Goal: Information Seeking & Learning: Learn about a topic

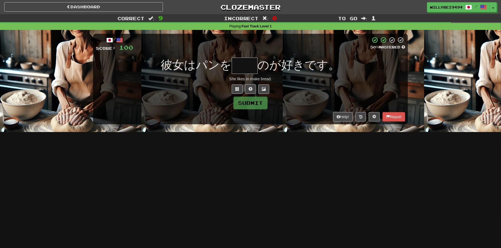
click at [258, 70] on input "text" at bounding box center [245, 65] width 26 height 16
type input "*"
type input "**"
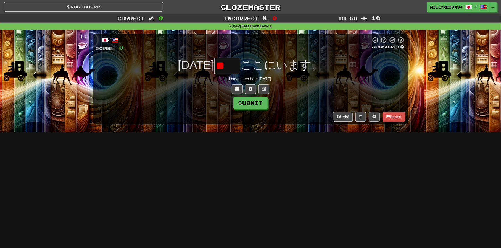
type input "*"
click at [236, 86] on button at bounding box center [237, 88] width 11 height 9
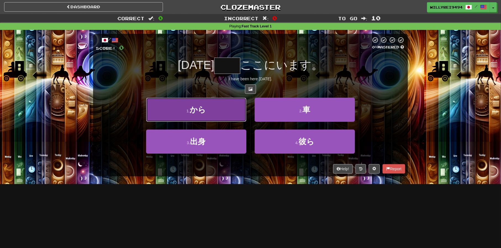
click at [228, 106] on button "1 . から" at bounding box center [196, 110] width 100 height 24
type input "**"
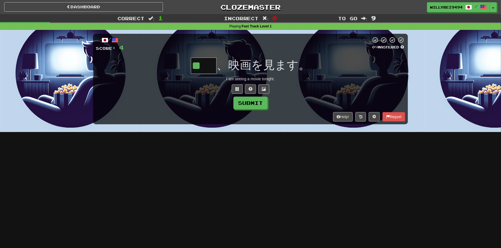
type input "**"
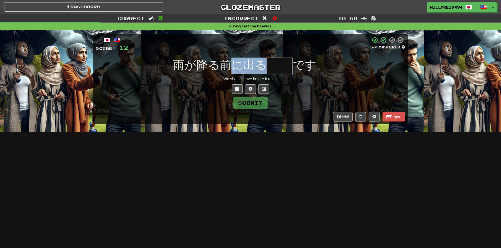
drag, startPoint x: 235, startPoint y: 62, endPoint x: 263, endPoint y: 64, distance: 28.0
click at [263, 64] on span "雨が降る前に出る" at bounding box center [220, 64] width 94 height 13
drag, startPoint x: 263, startPoint y: 64, endPoint x: 284, endPoint y: 63, distance: 20.5
click at [284, 63] on input "text" at bounding box center [280, 65] width 26 height 16
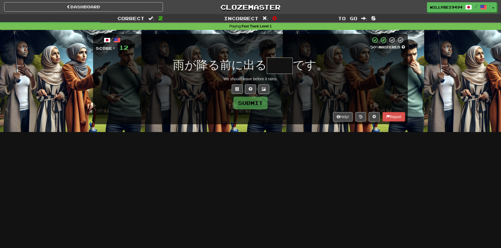
click at [280, 62] on input "text" at bounding box center [280, 65] width 26 height 16
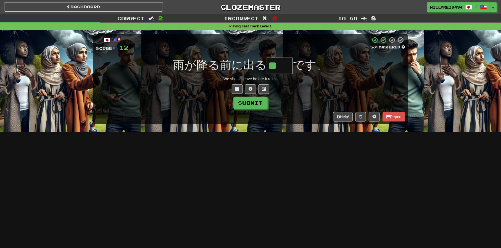
type input "**"
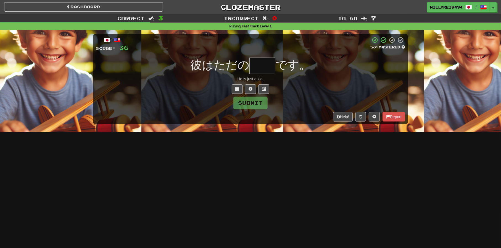
click at [267, 62] on input "text" at bounding box center [263, 65] width 26 height 16
click at [262, 66] on input "text" at bounding box center [263, 65] width 26 height 16
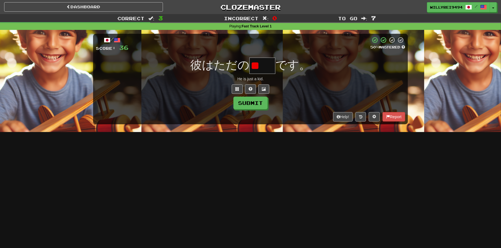
type input "*"
type input "**"
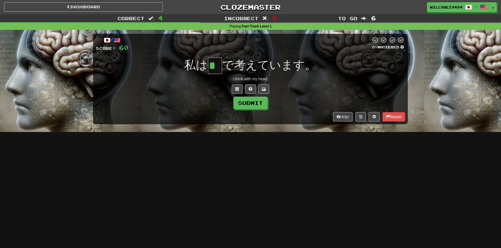
type input "*"
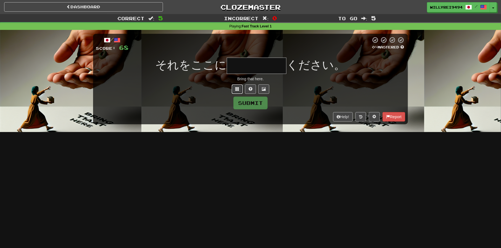
click at [239, 87] on span at bounding box center [238, 89] width 4 height 4
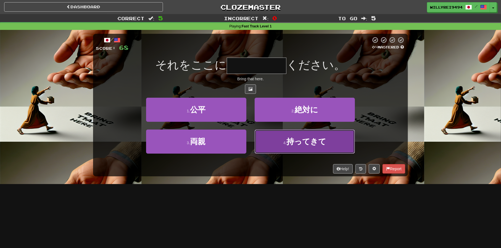
click at [282, 138] on button "4 . 持ってきて" at bounding box center [305, 141] width 100 height 24
type input "*****"
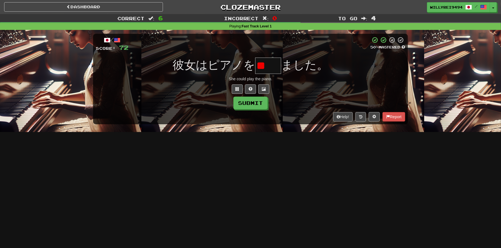
type input "*"
click at [239, 87] on span at bounding box center [238, 89] width 4 height 4
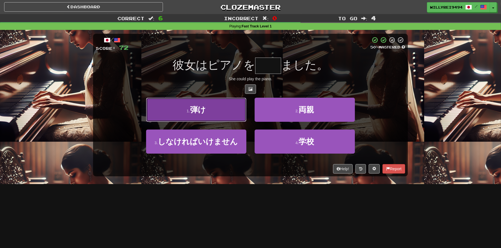
click at [234, 107] on button "1 . 弾け" at bounding box center [196, 110] width 100 height 24
type input "**"
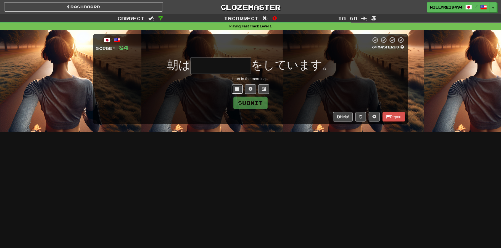
click at [238, 87] on span at bounding box center [238, 89] width 4 height 4
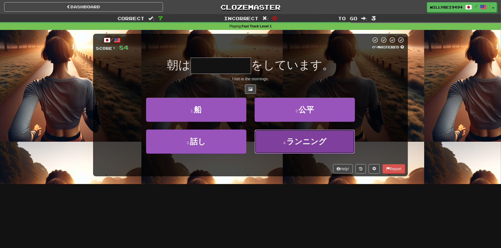
click at [278, 138] on button "4 . ランニング" at bounding box center [305, 141] width 100 height 24
type input "*****"
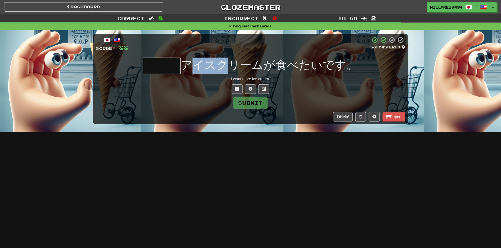
drag, startPoint x: 200, startPoint y: 62, endPoint x: 239, endPoint y: 70, distance: 40.0
click at [239, 70] on span "アイスクリームが食べたいです。" at bounding box center [269, 64] width 177 height 13
click at [172, 64] on input "text" at bounding box center [162, 65] width 38 height 16
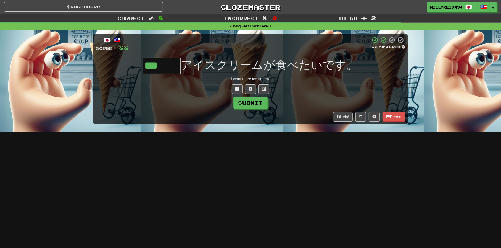
type input "***"
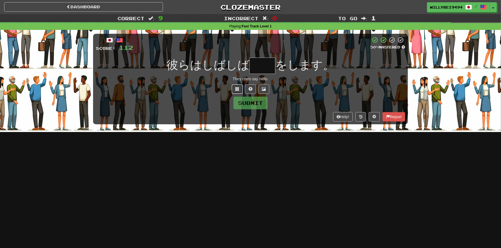
click at [236, 87] on span at bounding box center [238, 89] width 4 height 4
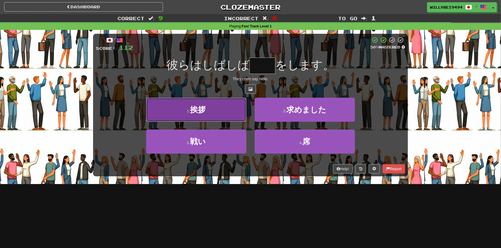
click at [226, 116] on button "1 . 挨拶" at bounding box center [196, 110] width 100 height 24
type input "**"
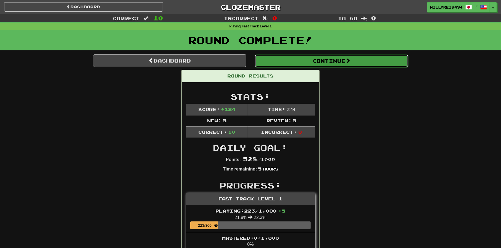
click at [270, 66] on button "Continue" at bounding box center [331, 60] width 153 height 13
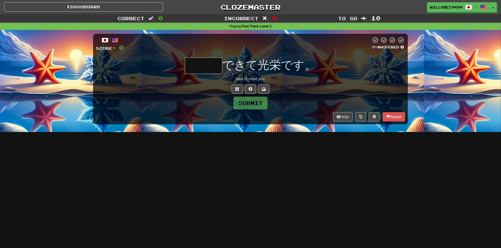
click at [206, 63] on input "text" at bounding box center [204, 65] width 38 height 16
click at [239, 89] on span at bounding box center [238, 89] width 4 height 4
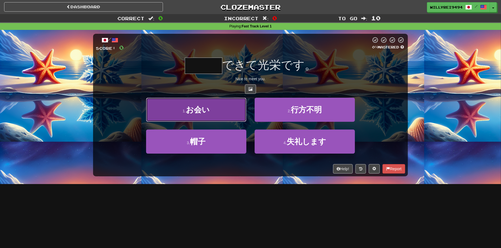
click at [219, 111] on button "1 . お会い" at bounding box center [196, 110] width 100 height 24
type input "***"
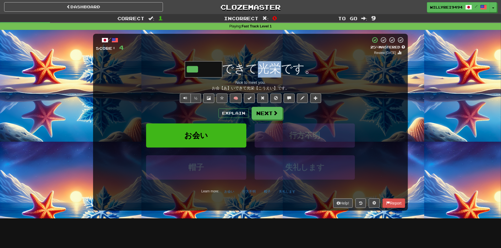
drag, startPoint x: 261, startPoint y: 69, endPoint x: 277, endPoint y: 70, distance: 16.1
click at [277, 70] on span "できて光栄です。" at bounding box center [270, 68] width 94 height 13
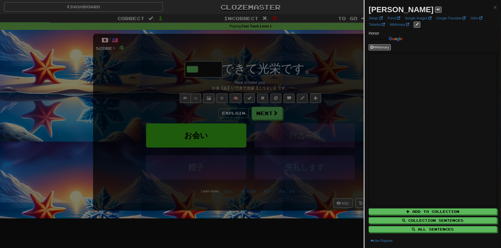
click at [302, 90] on div at bounding box center [250, 124] width 501 height 248
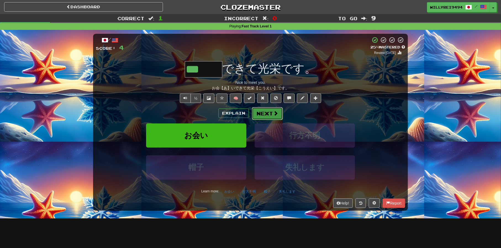
click at [273, 109] on button "Next" at bounding box center [267, 113] width 31 height 13
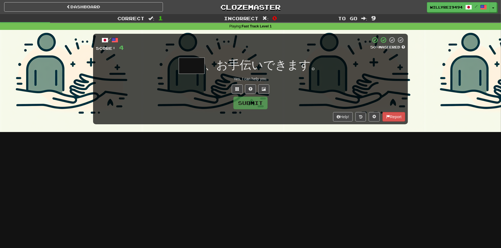
click at [186, 61] on input "text" at bounding box center [192, 65] width 26 height 16
type input "**"
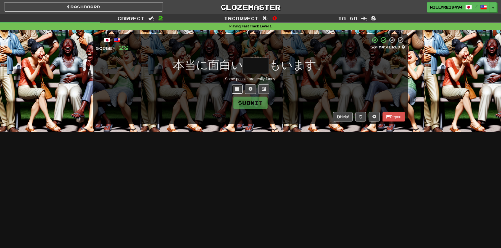
click at [234, 88] on button at bounding box center [237, 88] width 11 height 9
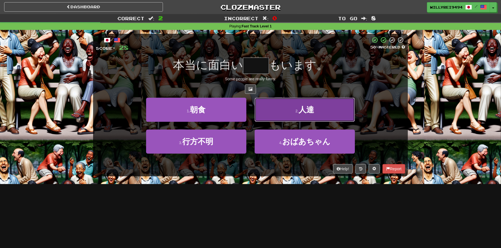
click at [280, 114] on button "2 . 人達" at bounding box center [305, 110] width 100 height 24
type input "**"
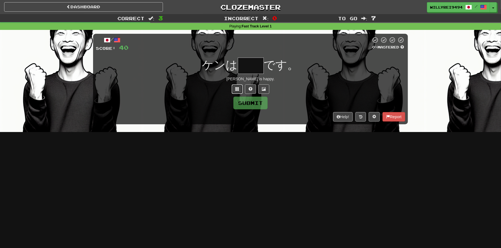
click at [243, 89] on button at bounding box center [237, 88] width 11 height 9
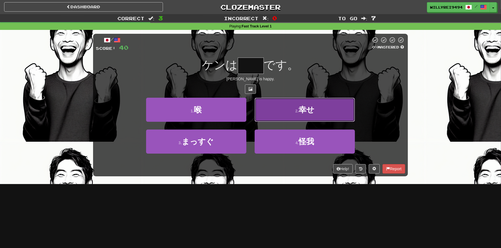
click at [287, 108] on button "2 . 幸せ" at bounding box center [305, 110] width 100 height 24
type input "**"
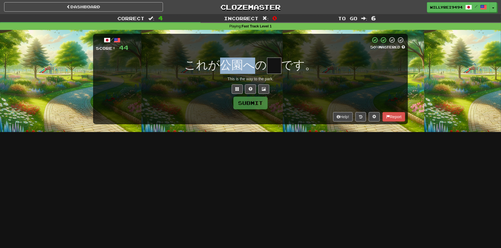
drag, startPoint x: 222, startPoint y: 63, endPoint x: 258, endPoint y: 68, distance: 36.2
click at [258, 68] on span "これが公園への" at bounding box center [226, 64] width 83 height 13
click at [287, 68] on span "です。" at bounding box center [299, 64] width 35 height 13
click at [279, 66] on input "text" at bounding box center [274, 65] width 14 height 16
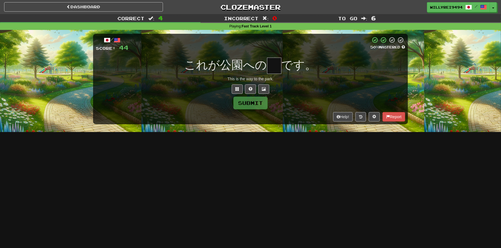
click at [279, 66] on input "text" at bounding box center [274, 65] width 14 height 16
click at [241, 89] on button at bounding box center [237, 88] width 11 height 9
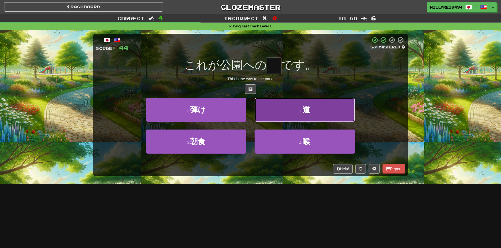
click at [276, 113] on button "2 . 道" at bounding box center [305, 110] width 100 height 24
type input "*"
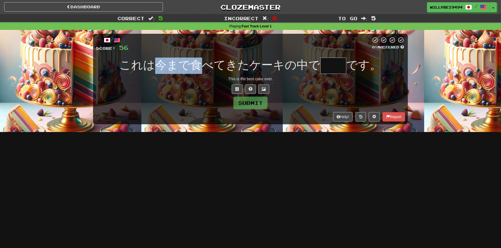
drag, startPoint x: 153, startPoint y: 56, endPoint x: 205, endPoint y: 61, distance: 52.5
click at [205, 61] on div "/ Score: 56 0 % Mastered これは今まで食べてきたケーキの中で です。 This is the best cake ever. Subm…" at bounding box center [250, 79] width 315 height 90
click at [205, 61] on span "これは今まで食べてきたケーキの中で" at bounding box center [220, 64] width 201 height 13
click at [333, 67] on input "text" at bounding box center [334, 65] width 26 height 16
click at [332, 66] on input "text" at bounding box center [334, 65] width 26 height 16
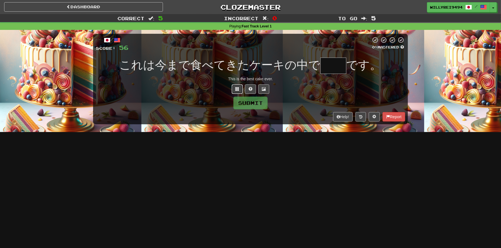
click at [238, 87] on span at bounding box center [238, 89] width 4 height 4
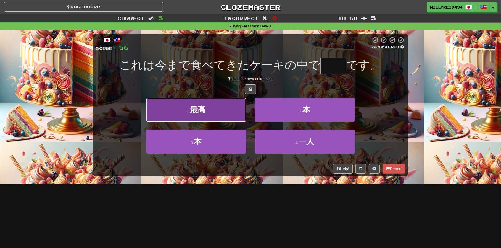
click at [211, 114] on button "1 . 最高" at bounding box center [196, 110] width 100 height 24
type input "**"
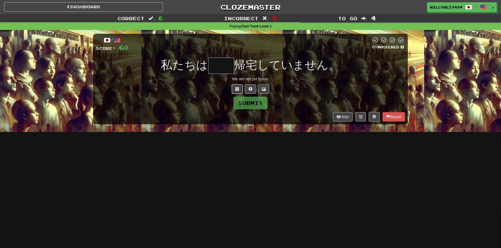
click at [242, 92] on button at bounding box center [237, 88] width 11 height 9
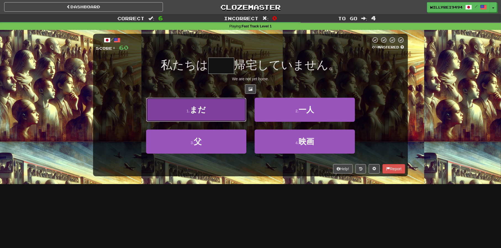
click at [232, 104] on button "1 . まだ" at bounding box center [196, 110] width 100 height 24
type input "**"
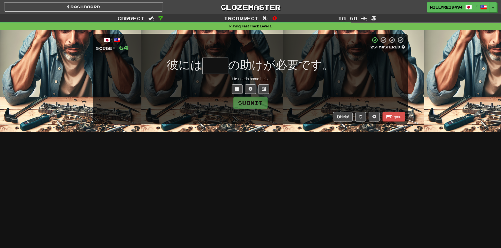
click at [222, 69] on input "text" at bounding box center [216, 65] width 26 height 16
click at [237, 87] on span at bounding box center [238, 89] width 4 height 4
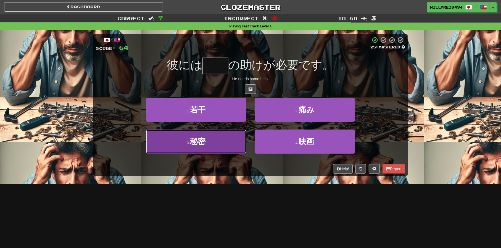
click at [235, 142] on button "3 . 秘密" at bounding box center [196, 141] width 100 height 24
type input "**"
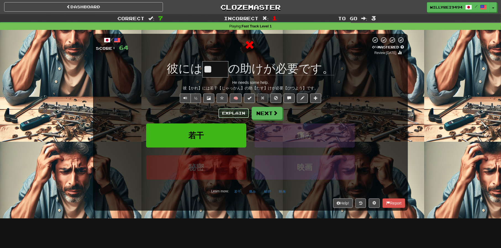
click at [236, 112] on button "Explain" at bounding box center [234, 112] width 30 height 9
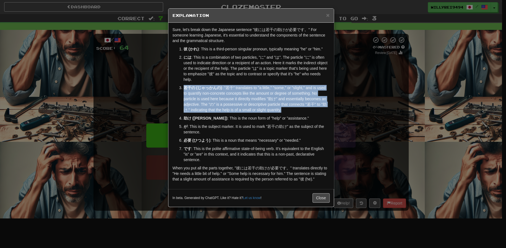
drag, startPoint x: 250, startPoint y: 81, endPoint x: 297, endPoint y: 108, distance: 54.3
click at [297, 108] on ol "彼 (かれ) : This is a third-person singular pronoun, typically meaning "he" or "hi…" at bounding box center [250, 104] width 157 height 116
click at [297, 108] on p "若干の (じゃっかんの) : "若干" translates to "a little," "some," or "slight," and is used …" at bounding box center [257, 99] width 146 height 28
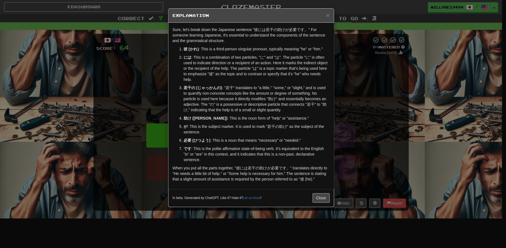
click at [344, 104] on div "× Explanation Sure, let's break down the Japanese sentence "彼には若干の助けが必要です。" For…" at bounding box center [253, 124] width 506 height 248
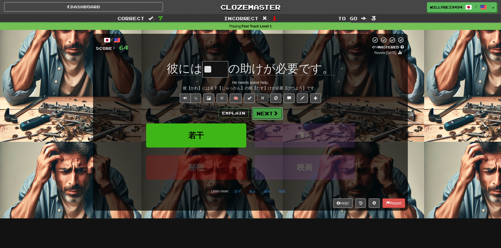
click at [271, 113] on button "Next" at bounding box center [267, 113] width 31 height 13
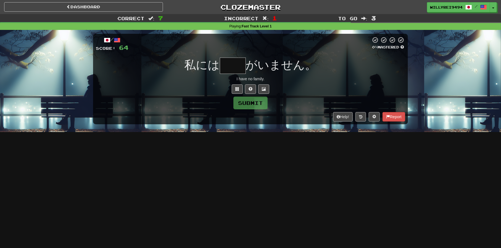
click at [240, 94] on div "/ Score: 64 0 % Mastered 私には がいません。 I have no family. Submit Help! Report" at bounding box center [250, 79] width 315 height 90
click at [238, 91] on button at bounding box center [237, 88] width 11 height 9
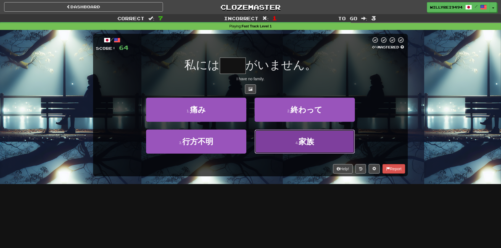
click at [288, 145] on button "4 . 家族" at bounding box center [305, 141] width 100 height 24
type input "**"
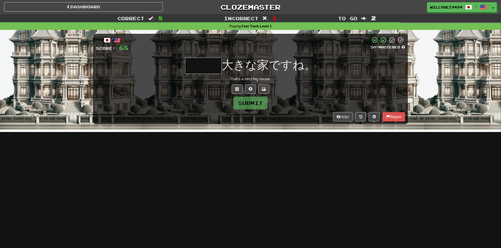
click at [185, 66] on div "大きな家ですね。" at bounding box center [251, 65] width 310 height 16
click at [205, 64] on input "text" at bounding box center [203, 65] width 37 height 16
type input "***"
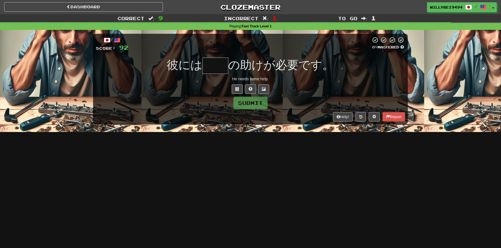
drag, startPoint x: 190, startPoint y: 69, endPoint x: 207, endPoint y: 67, distance: 17.0
click at [198, 69] on span "彼には" at bounding box center [184, 64] width 35 height 13
click at [207, 67] on input "text" at bounding box center [216, 65] width 26 height 16
click at [215, 66] on input "text" at bounding box center [216, 65] width 26 height 16
click at [216, 65] on input "text" at bounding box center [216, 65] width 26 height 16
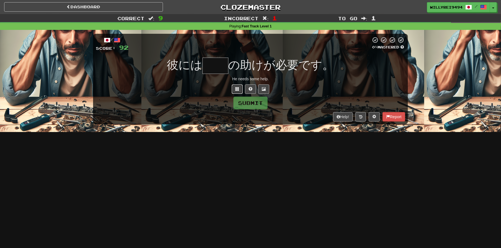
click at [235, 88] on button at bounding box center [237, 88] width 11 height 9
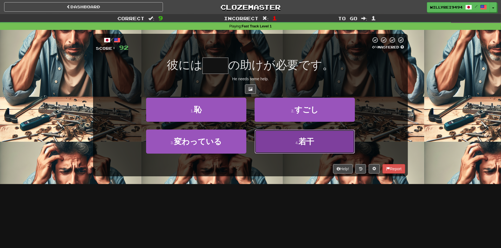
click at [296, 141] on small "4 ." at bounding box center [297, 142] width 3 height 4
type input "**"
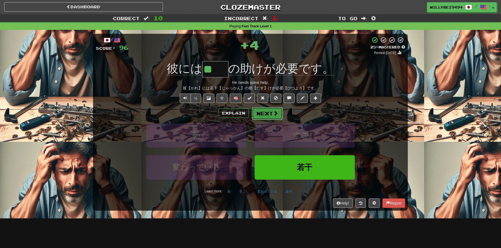
click at [273, 115] on span at bounding box center [275, 113] width 5 height 5
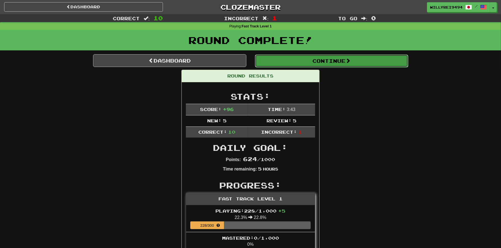
click at [283, 63] on button "Continue" at bounding box center [331, 60] width 153 height 13
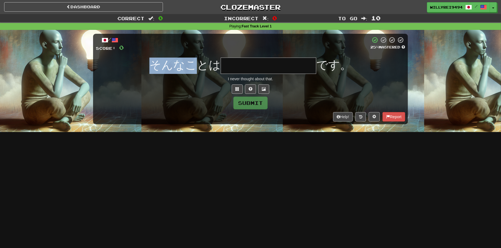
drag, startPoint x: 152, startPoint y: 68, endPoint x: 199, endPoint y: 71, distance: 47.1
click at [199, 71] on span "そんなことは" at bounding box center [185, 64] width 71 height 13
click at [249, 70] on input "text" at bounding box center [269, 65] width 96 height 16
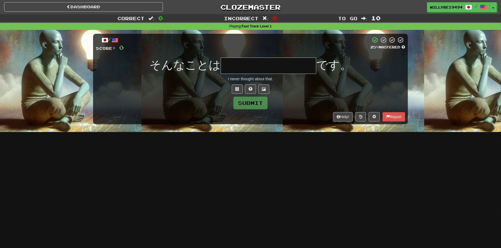
click at [249, 70] on input "text" at bounding box center [269, 65] width 96 height 16
click at [237, 87] on span at bounding box center [238, 89] width 4 height 4
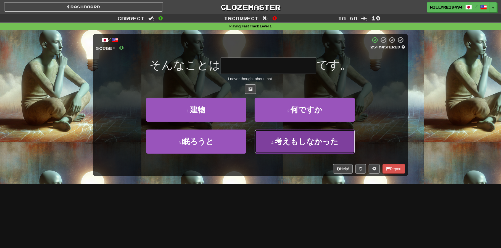
click at [304, 145] on span "考えもしなかった" at bounding box center [307, 141] width 64 height 9
type input "********"
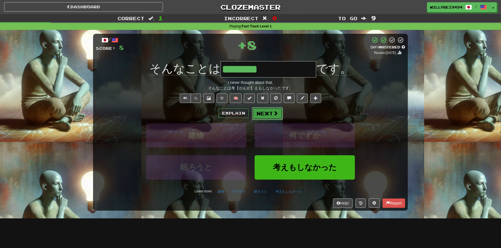
click at [269, 114] on button "Next" at bounding box center [267, 113] width 31 height 13
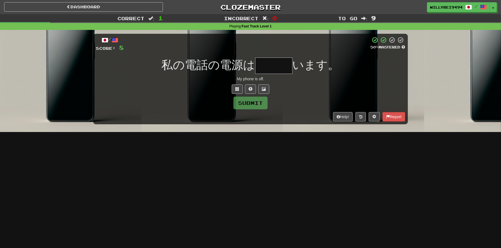
click at [272, 65] on input "text" at bounding box center [273, 65] width 37 height 16
click at [240, 92] on button at bounding box center [237, 88] width 11 height 9
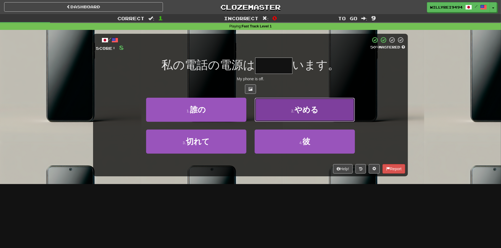
click at [280, 107] on button "2 . やめる" at bounding box center [305, 110] width 100 height 24
type input "***"
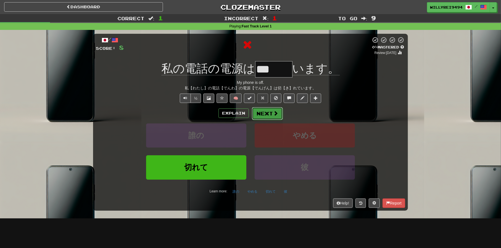
click at [277, 115] on span at bounding box center [275, 113] width 5 height 5
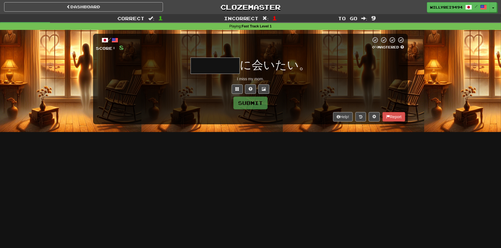
drag, startPoint x: 215, startPoint y: 69, endPoint x: 221, endPoint y: 69, distance: 6.1
click at [221, 69] on input "text" at bounding box center [215, 65] width 49 height 16
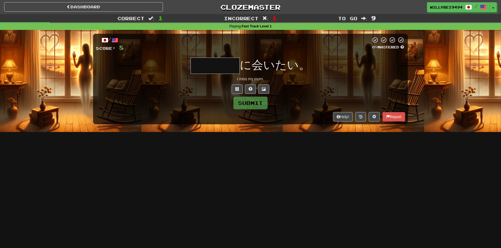
click at [221, 69] on input "text" at bounding box center [215, 65] width 49 height 16
click at [235, 88] on button at bounding box center [237, 88] width 11 height 9
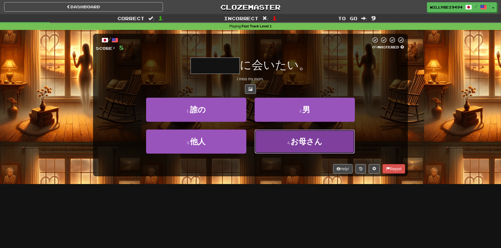
click at [282, 137] on button "4 . お母さん" at bounding box center [305, 141] width 100 height 24
type input "****"
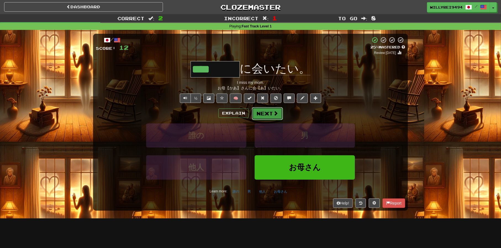
click at [271, 116] on button "Next" at bounding box center [267, 113] width 31 height 13
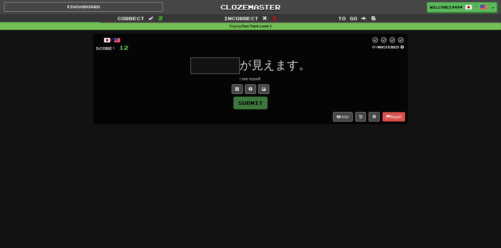
click at [232, 71] on input "text" at bounding box center [215, 65] width 49 height 16
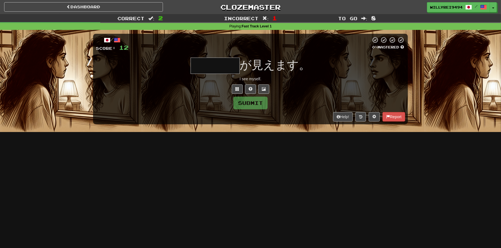
click at [232, 71] on input "text" at bounding box center [215, 65] width 49 height 16
click at [238, 84] on button at bounding box center [237, 88] width 11 height 9
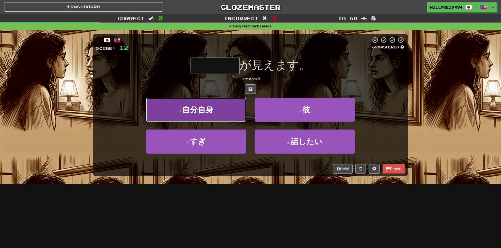
click at [228, 109] on button "1 . 自分自身" at bounding box center [196, 110] width 100 height 24
type input "****"
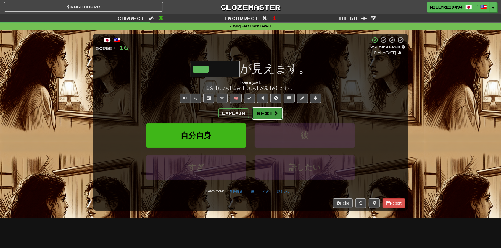
click at [262, 114] on button "Next" at bounding box center [267, 113] width 31 height 13
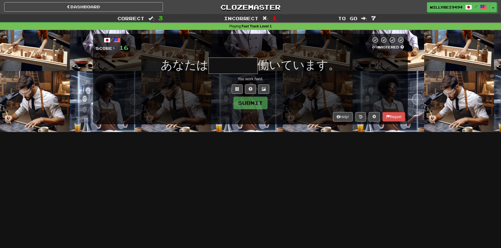
drag, startPoint x: 195, startPoint y: 66, endPoint x: 204, endPoint y: 62, distance: 9.9
click at [202, 63] on span "あなたは" at bounding box center [185, 64] width 48 height 13
click at [204, 62] on span "あなたは" at bounding box center [185, 64] width 48 height 13
click at [219, 61] on input "text" at bounding box center [233, 65] width 49 height 16
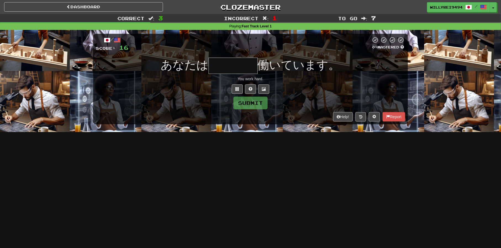
click at [219, 61] on input "text" at bounding box center [233, 65] width 49 height 16
click at [240, 88] on button at bounding box center [237, 88] width 11 height 9
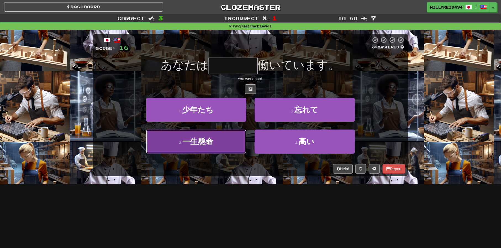
click at [228, 133] on button "3 . 一生懸命" at bounding box center [196, 141] width 100 height 24
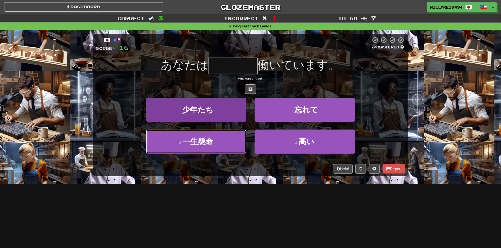
type input "****"
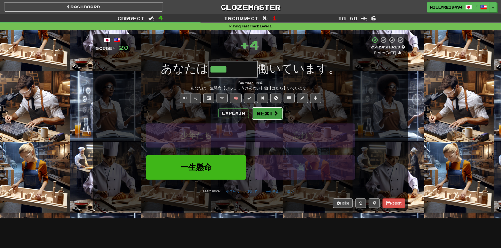
click at [270, 112] on button "Next" at bounding box center [267, 113] width 31 height 13
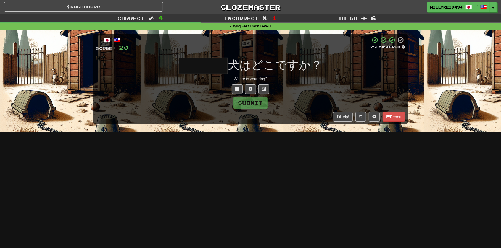
click at [199, 64] on input "text" at bounding box center [203, 65] width 49 height 16
click at [237, 88] on span at bounding box center [238, 89] width 4 height 4
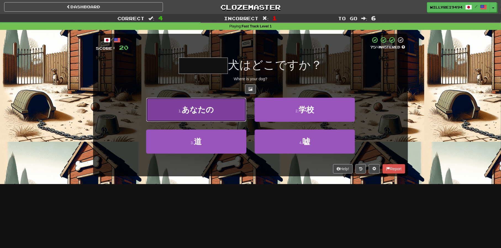
click at [227, 108] on button "1 . あなたの" at bounding box center [196, 110] width 100 height 24
type input "****"
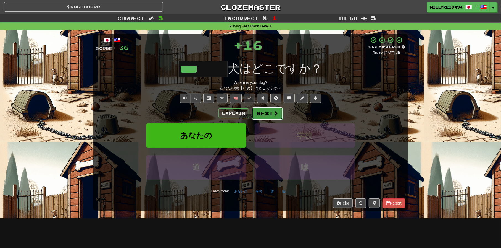
click at [263, 108] on button "Next" at bounding box center [267, 113] width 31 height 13
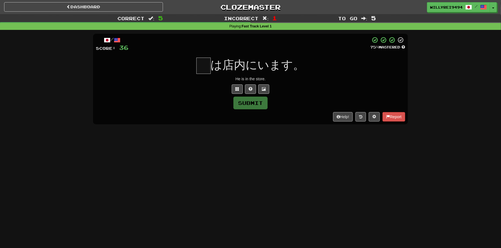
click at [206, 67] on input "text" at bounding box center [204, 65] width 14 height 16
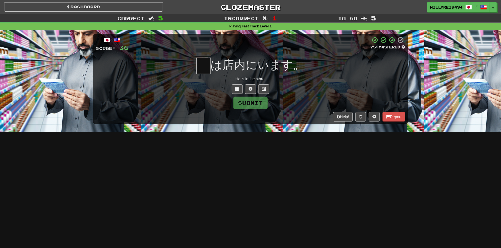
click at [207, 67] on input "text" at bounding box center [204, 65] width 14 height 16
click at [208, 67] on input "text" at bounding box center [204, 65] width 14 height 16
type input "*"
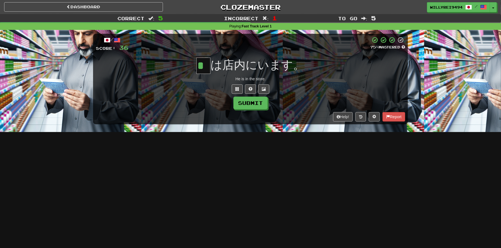
scroll to position [0, 0]
type input "*"
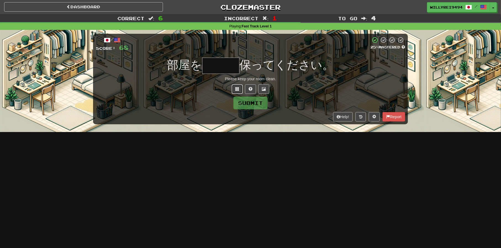
click at [241, 90] on button at bounding box center [237, 88] width 11 height 9
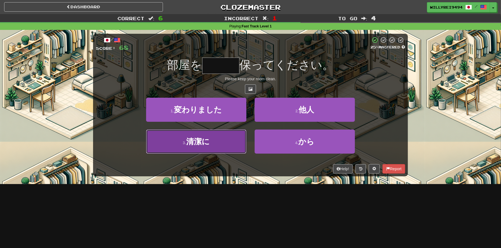
click at [227, 140] on button "3 . 清潔に" at bounding box center [196, 141] width 100 height 24
type input "***"
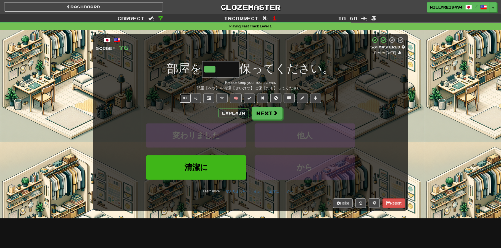
click at [186, 97] on span "Text-to-speech controls" at bounding box center [186, 98] width 4 height 4
click at [264, 114] on button "Next" at bounding box center [267, 113] width 31 height 13
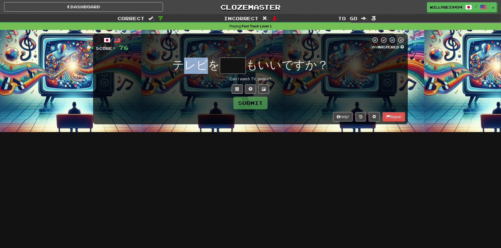
drag, startPoint x: 184, startPoint y: 67, endPoint x: 220, endPoint y: 67, distance: 36.2
click at [220, 67] on span "テレビを" at bounding box center [196, 64] width 48 height 13
click at [237, 68] on input "text" at bounding box center [233, 65] width 26 height 16
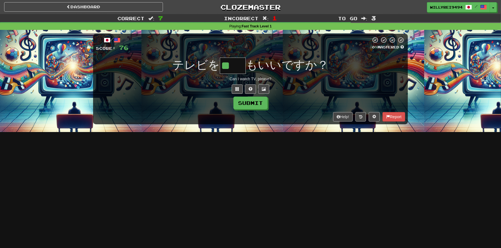
type input "**"
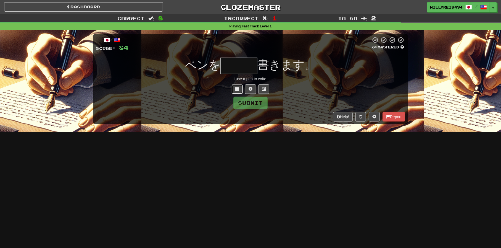
click at [238, 87] on span at bounding box center [238, 89] width 4 height 4
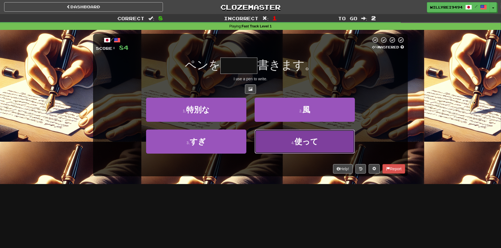
click at [278, 140] on button "4 . 使って" at bounding box center [305, 141] width 100 height 24
type input "***"
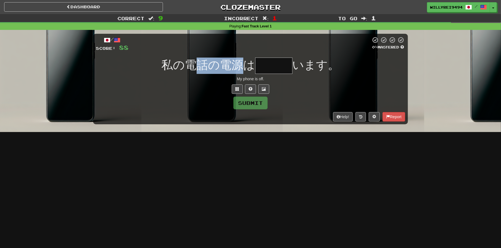
drag, startPoint x: 203, startPoint y: 64, endPoint x: 246, endPoint y: 66, distance: 42.9
click at [246, 66] on span "私の電話の電源は" at bounding box center [209, 64] width 94 height 13
click at [269, 66] on input "text" at bounding box center [273, 65] width 37 height 16
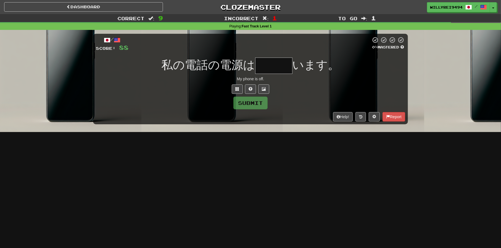
click at [269, 66] on input "text" at bounding box center [273, 65] width 37 height 16
click at [237, 91] on button at bounding box center [237, 88] width 11 height 9
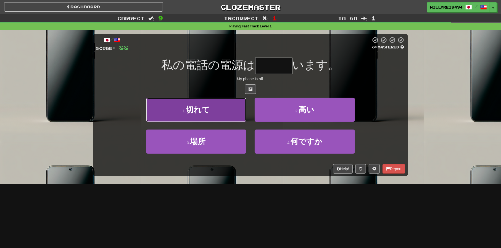
click at [227, 107] on button "1 . 切れて" at bounding box center [196, 110] width 100 height 24
type input "***"
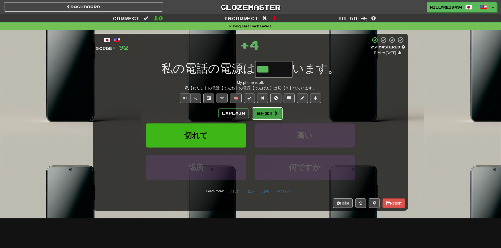
click at [266, 112] on button "Next" at bounding box center [267, 113] width 31 height 13
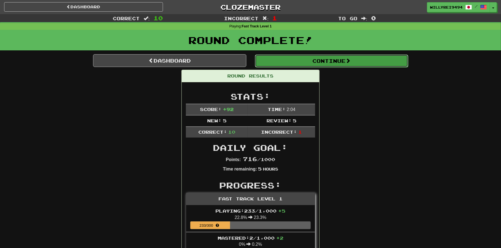
click at [291, 58] on button "Continue" at bounding box center [331, 60] width 153 height 13
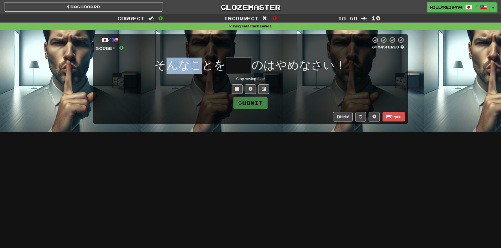
drag, startPoint x: 173, startPoint y: 59, endPoint x: 203, endPoint y: 69, distance: 32.0
click at [203, 69] on span "そんなことを" at bounding box center [190, 64] width 71 height 13
click at [234, 67] on input "text" at bounding box center [239, 65] width 26 height 16
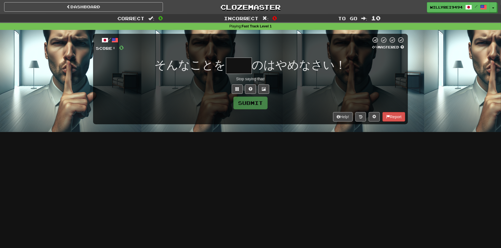
click at [234, 67] on input "text" at bounding box center [239, 65] width 26 height 16
click at [236, 90] on span at bounding box center [238, 89] width 4 height 4
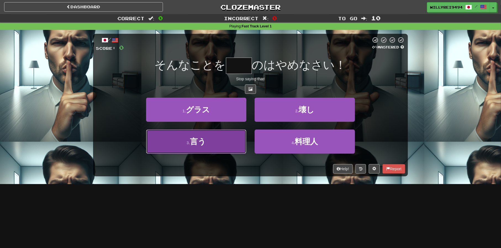
click at [215, 139] on button "3 . 言う" at bounding box center [196, 141] width 100 height 24
type input "**"
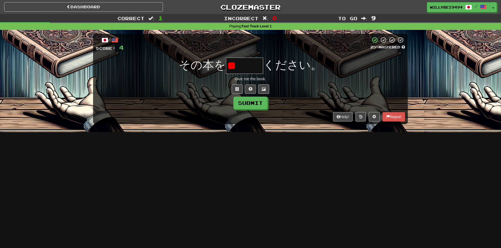
type input "*"
click at [233, 88] on button at bounding box center [237, 88] width 11 height 9
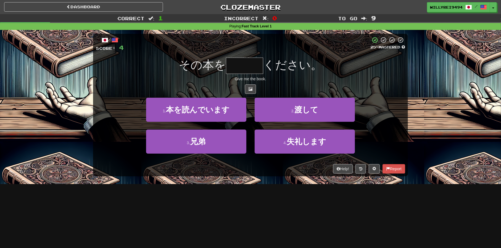
click at [289, 122] on div "2 . 渡して" at bounding box center [305, 114] width 109 height 32
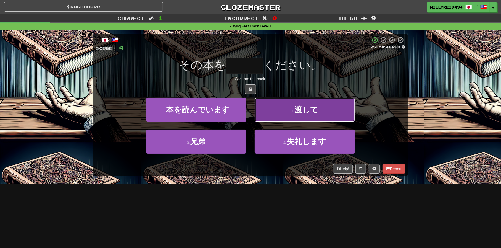
click at [289, 117] on button "2 . 渡して" at bounding box center [305, 110] width 100 height 24
type input "***"
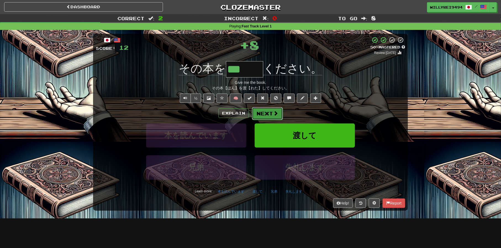
click at [270, 111] on button "Next" at bounding box center [267, 113] width 31 height 13
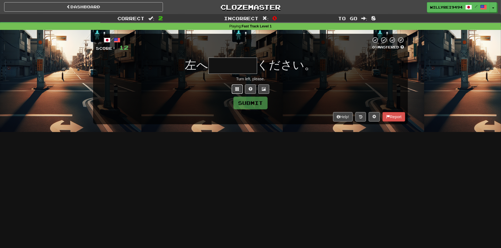
click at [238, 90] on span at bounding box center [238, 89] width 4 height 4
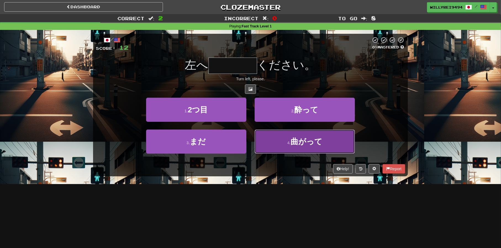
click at [285, 147] on button "4 . 曲がって" at bounding box center [305, 141] width 100 height 24
type input "****"
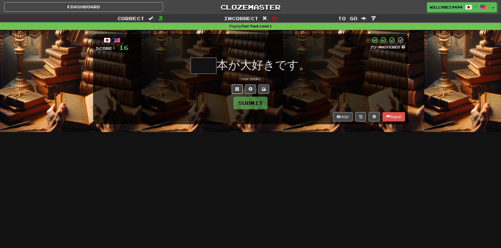
click at [239, 92] on button at bounding box center [237, 88] width 11 height 9
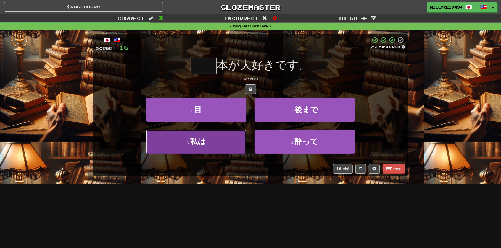
click at [232, 137] on button "3 . 私は" at bounding box center [196, 141] width 100 height 24
type input "**"
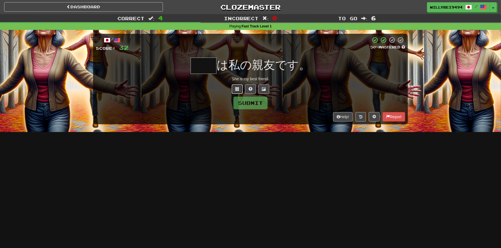
click at [241, 87] on button at bounding box center [237, 88] width 11 height 9
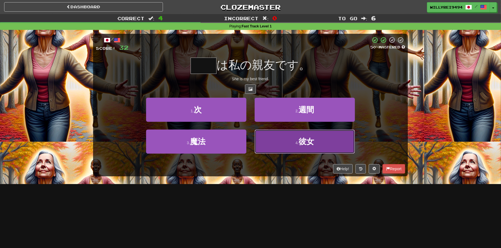
click at [268, 141] on button "4 . 彼女" at bounding box center [305, 141] width 100 height 24
type input "**"
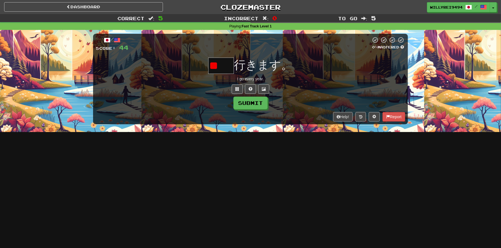
type input "*"
type input "**"
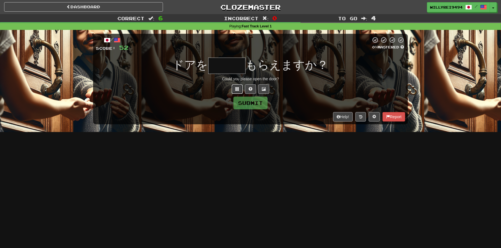
click at [238, 88] on span at bounding box center [238, 89] width 4 height 4
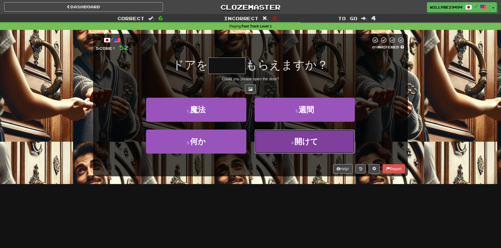
click at [273, 138] on button "4 . 開けて" at bounding box center [305, 141] width 100 height 24
type input "***"
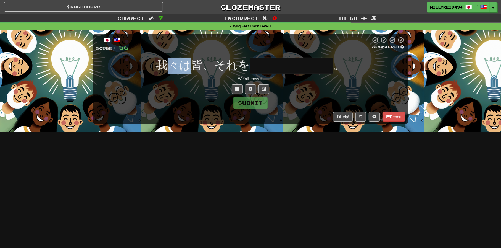
drag, startPoint x: 167, startPoint y: 70, endPoint x: 192, endPoint y: 70, distance: 25.2
click at [192, 70] on span "我々は皆、それを" at bounding box center [203, 64] width 94 height 13
click at [273, 66] on input "text" at bounding box center [291, 65] width 83 height 16
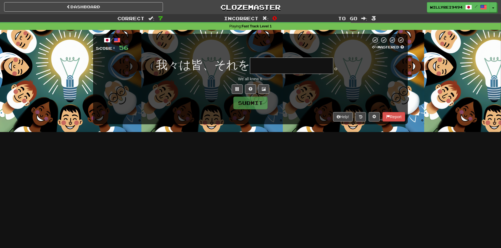
click at [273, 66] on input "text" at bounding box center [291, 65] width 83 height 16
type input "*"
click at [242, 86] on button at bounding box center [237, 88] width 11 height 9
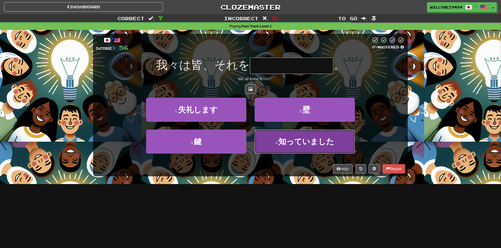
click at [274, 145] on button "4 . 知っていました" at bounding box center [305, 141] width 100 height 24
type input "*******"
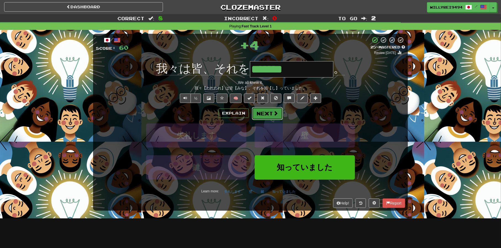
click at [261, 114] on button "Next" at bounding box center [267, 113] width 31 height 13
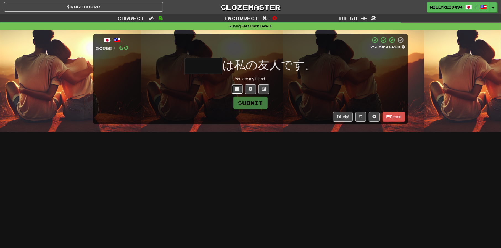
click at [240, 92] on button at bounding box center [237, 88] width 11 height 9
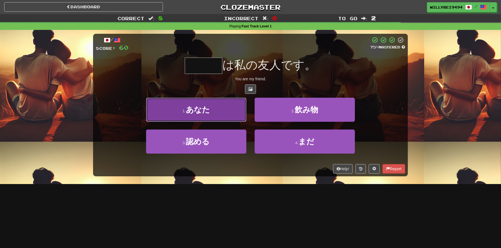
click at [237, 114] on button "1 . あなた" at bounding box center [196, 110] width 100 height 24
type input "***"
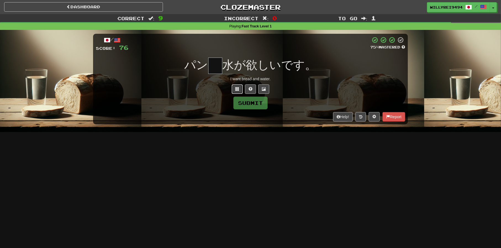
click at [239, 87] on span at bounding box center [238, 89] width 4 height 4
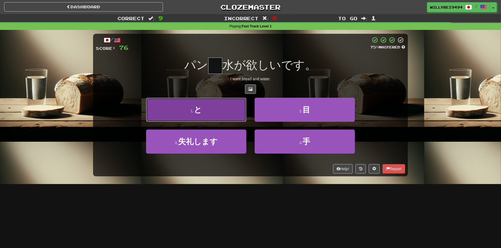
click at [235, 109] on button "1 . と" at bounding box center [196, 110] width 100 height 24
type input "*"
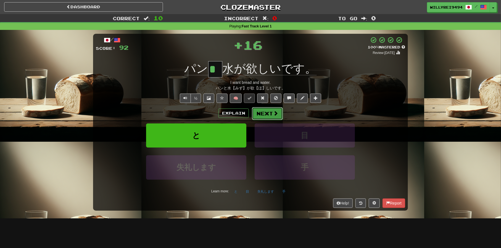
click at [281, 110] on button "Next" at bounding box center [267, 113] width 31 height 13
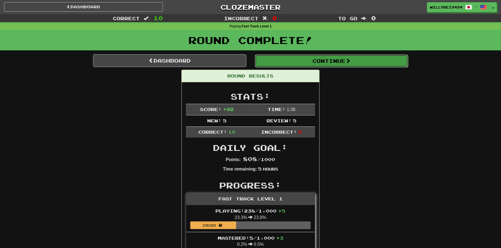
click at [305, 58] on button "Continue" at bounding box center [331, 60] width 153 height 13
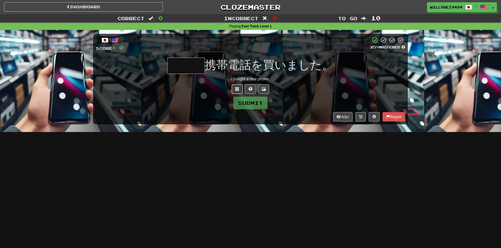
click at [238, 89] on span at bounding box center [238, 89] width 4 height 4
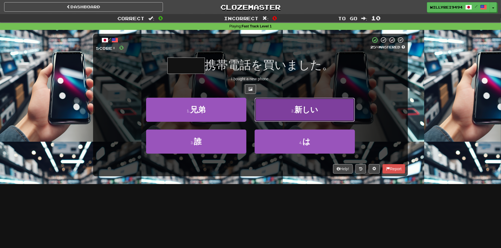
click at [294, 114] on button "2 . 新しい" at bounding box center [305, 110] width 100 height 24
type input "***"
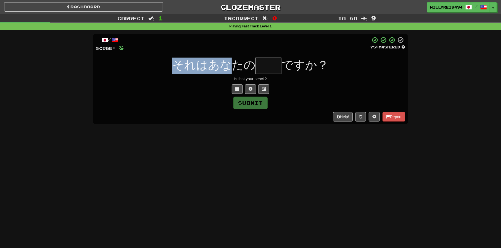
drag, startPoint x: 178, startPoint y: 66, endPoint x: 237, endPoint y: 73, distance: 59.3
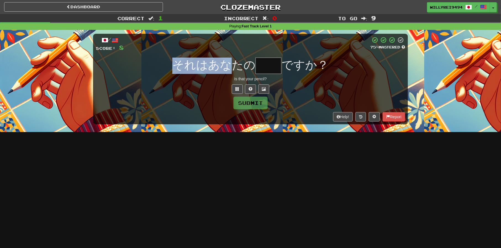
click at [237, 73] on div "それはあなたの ですか？" at bounding box center [251, 65] width 310 height 16
click at [265, 59] on input "text" at bounding box center [269, 65] width 26 height 16
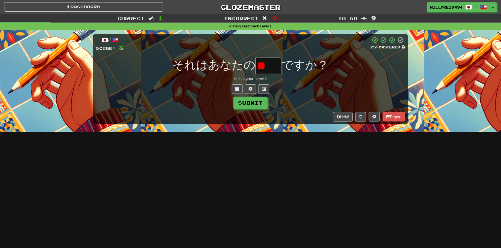
type input "*"
type input "**"
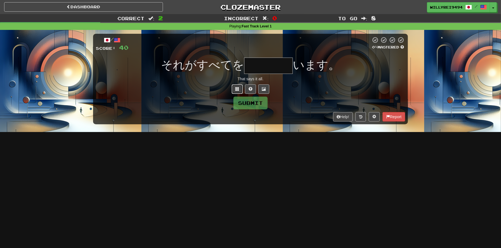
click at [236, 88] on span at bounding box center [238, 89] width 4 height 4
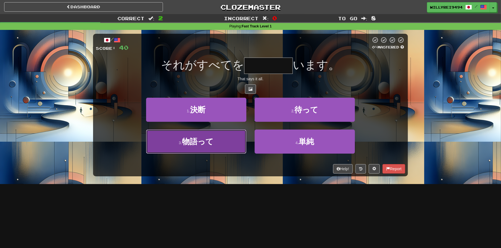
click at [222, 138] on button "3 . 物語って" at bounding box center [196, 141] width 100 height 24
type input "****"
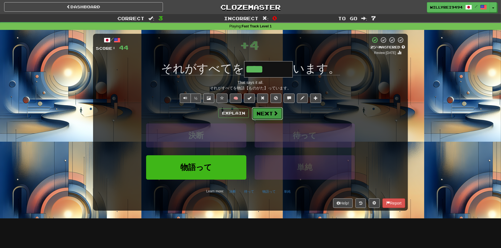
click at [265, 113] on button "Next" at bounding box center [267, 113] width 31 height 13
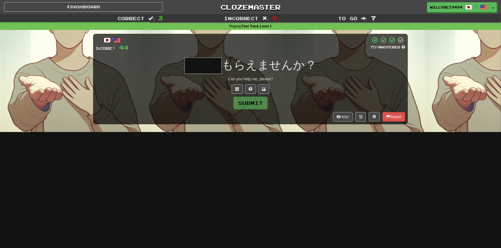
click at [206, 69] on input "text" at bounding box center [204, 65] width 38 height 16
click at [237, 88] on span at bounding box center [238, 89] width 4 height 4
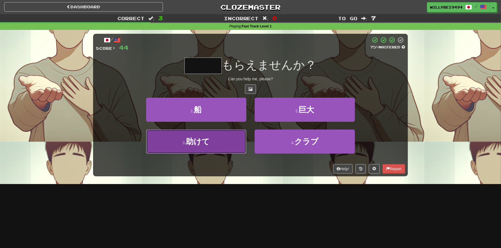
click at [228, 143] on button "3 . 助けて" at bounding box center [196, 141] width 100 height 24
type input "***"
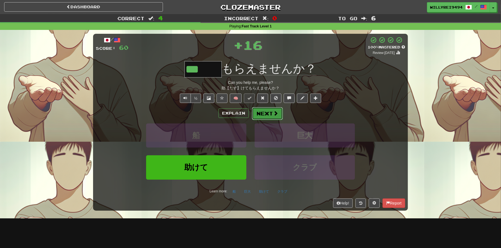
click at [268, 112] on button "Next" at bounding box center [267, 113] width 31 height 13
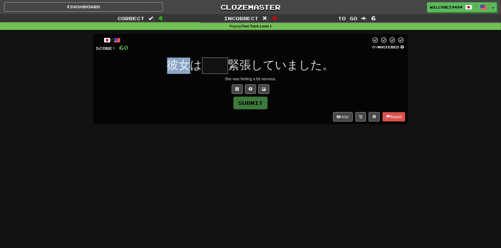
drag, startPoint x: 168, startPoint y: 70, endPoint x: 196, endPoint y: 74, distance: 28.1
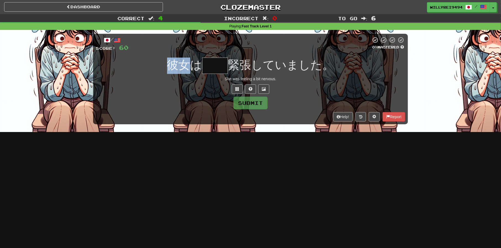
click at [196, 74] on div "彼女は 緊張していました。" at bounding box center [251, 65] width 310 height 16
click at [228, 58] on input "text" at bounding box center [215, 65] width 26 height 16
click at [239, 86] on button at bounding box center [237, 88] width 11 height 9
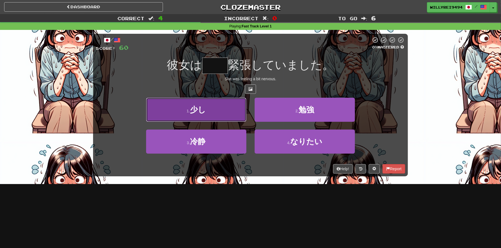
click at [214, 111] on button "1 . 少し" at bounding box center [196, 110] width 100 height 24
type input "**"
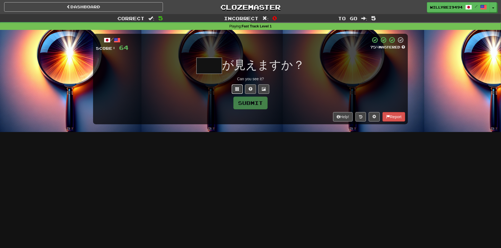
click at [239, 87] on button at bounding box center [237, 88] width 11 height 9
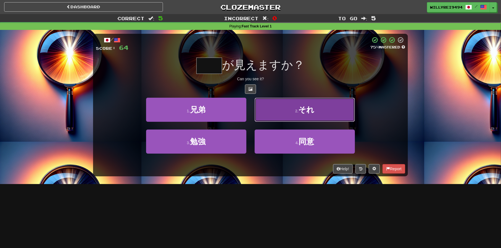
click at [276, 110] on button "2 . それ" at bounding box center [305, 110] width 100 height 24
type input "**"
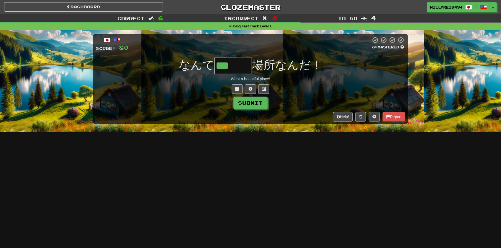
type input "***"
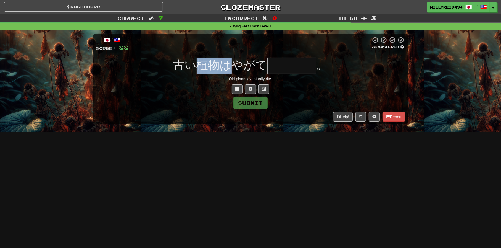
drag, startPoint x: 203, startPoint y: 59, endPoint x: 239, endPoint y: 60, distance: 36.5
click at [239, 60] on span "古い植物はやがて" at bounding box center [220, 64] width 94 height 13
click at [301, 70] on input "text" at bounding box center [292, 65] width 49 height 16
click at [232, 85] on button at bounding box center [237, 88] width 11 height 9
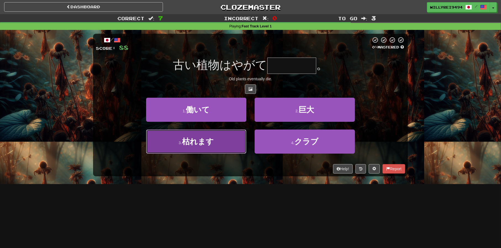
click at [228, 136] on button "3 . 枯れます" at bounding box center [196, 141] width 100 height 24
type input "****"
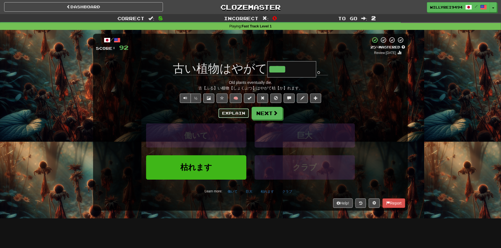
click at [241, 115] on button "Explain" at bounding box center [234, 112] width 30 height 9
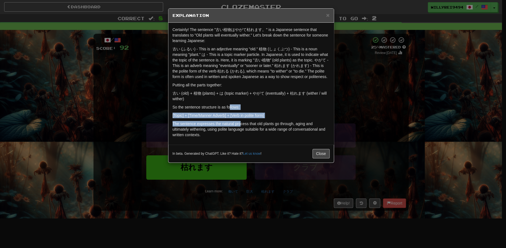
drag, startPoint x: 230, startPoint y: 103, endPoint x: 241, endPoint y: 122, distance: 22.2
click at [241, 122] on div "Certainly! The sentence "古い植物はやがて枯れます。" is a Japanese sentence that translates …" at bounding box center [250, 84] width 165 height 122
click at [241, 122] on p "The sentence expresses the natural process that old plants go through, aging an…" at bounding box center [250, 129] width 157 height 17
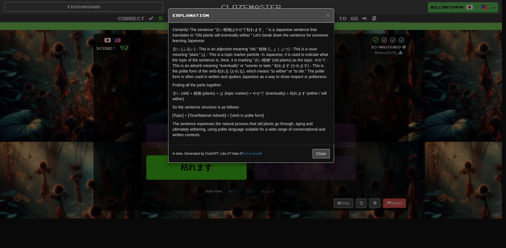
drag, startPoint x: 243, startPoint y: 92, endPoint x: 252, endPoint y: 103, distance: 14.5
click at [252, 103] on div "Certainly! The sentence "古い植物はやがて枯れます。" is a Japanese sentence that translates …" at bounding box center [250, 84] width 165 height 122
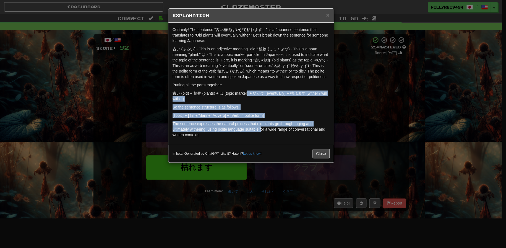
drag, startPoint x: 258, startPoint y: 123, endPoint x: 261, endPoint y: 130, distance: 8.1
click at [261, 130] on div "Certainly! The sentence "古い植物はやがて枯れます。" is a Japanese sentence that translates …" at bounding box center [250, 84] width 165 height 122
click at [261, 130] on p "The sentence expresses the natural process that old plants go through, aging an…" at bounding box center [250, 129] width 157 height 17
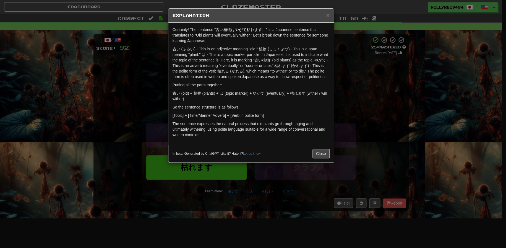
click at [370, 114] on div "× Explanation Certainly! The sentence "古い植物はやがて枯れます。" is a Japanese sentence th…" at bounding box center [253, 124] width 506 height 248
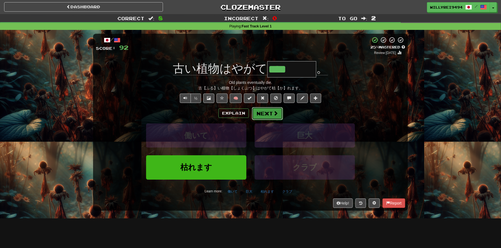
click at [274, 114] on span at bounding box center [275, 113] width 5 height 5
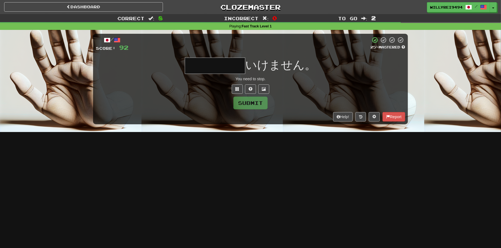
click at [231, 66] on input "text" at bounding box center [215, 65] width 61 height 16
click at [238, 90] on span at bounding box center [238, 89] width 4 height 4
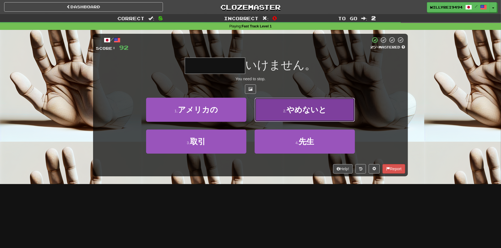
click at [287, 109] on small "2 ." at bounding box center [284, 111] width 3 height 4
type input "*****"
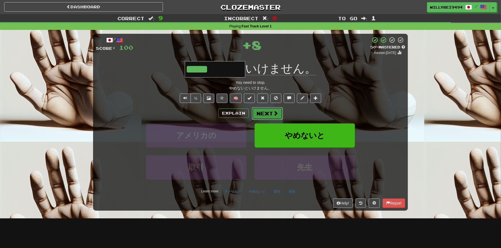
click at [269, 115] on button "Next" at bounding box center [267, 113] width 31 height 13
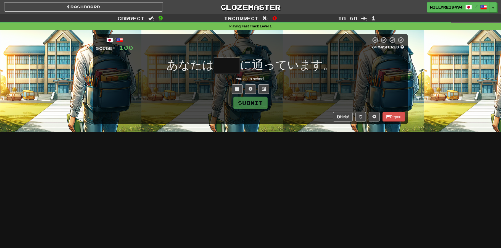
drag, startPoint x: 178, startPoint y: 67, endPoint x: 210, endPoint y: 74, distance: 32.1
click at [210, 74] on div "/ Score: 100 0 % Mastered あなたは に通っています。 You go to school. Submit Help! Report" at bounding box center [250, 79] width 315 height 90
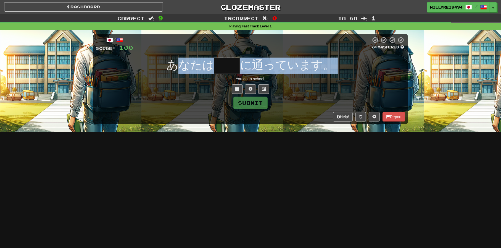
click at [210, 74] on div "/ Score: 100 0 % Mastered あなたは に通っています。 You go to school. Submit Help! Report" at bounding box center [250, 79] width 315 height 90
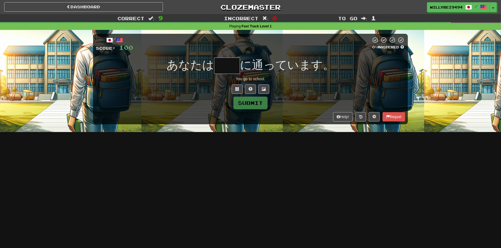
click at [230, 61] on input "text" at bounding box center [227, 65] width 26 height 16
click at [237, 88] on span at bounding box center [238, 89] width 4 height 4
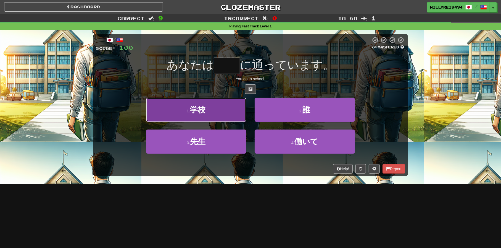
click at [213, 111] on button "1 . 学校" at bounding box center [196, 110] width 100 height 24
type input "**"
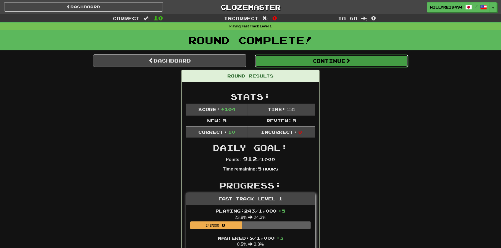
click at [292, 62] on button "Continue" at bounding box center [331, 60] width 153 height 13
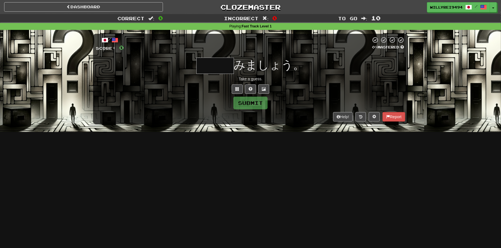
click at [211, 64] on input "text" at bounding box center [216, 65] width 38 height 16
click at [236, 91] on span at bounding box center [238, 89] width 4 height 4
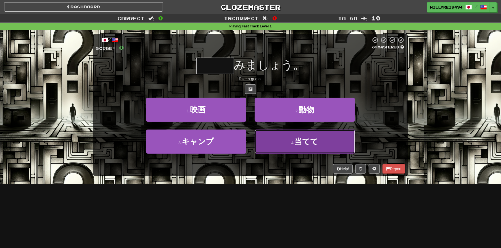
click at [276, 140] on button "4 . 当てて" at bounding box center [305, 141] width 100 height 24
type input "***"
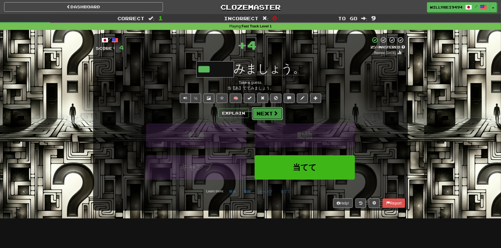
click at [270, 110] on button "Next" at bounding box center [267, 113] width 31 height 13
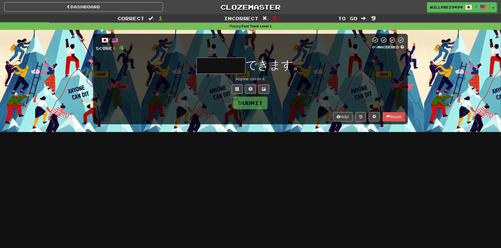
click at [232, 61] on input "text" at bounding box center [221, 65] width 49 height 16
type input "*"
click at [238, 89] on span at bounding box center [238, 89] width 4 height 4
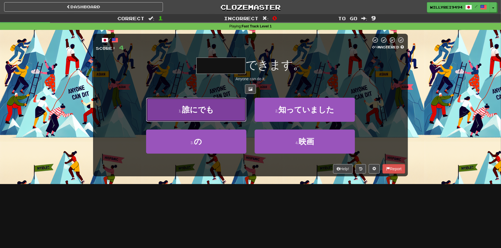
click at [228, 116] on button "1 . 誰にでも" at bounding box center [196, 110] width 100 height 24
type input "****"
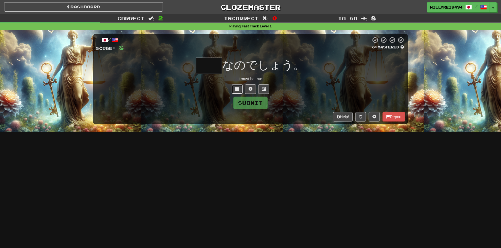
click at [235, 86] on button at bounding box center [237, 88] width 11 height 9
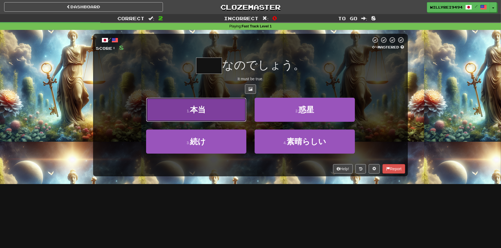
click at [224, 111] on button "1 . 本当" at bounding box center [196, 110] width 100 height 24
type input "**"
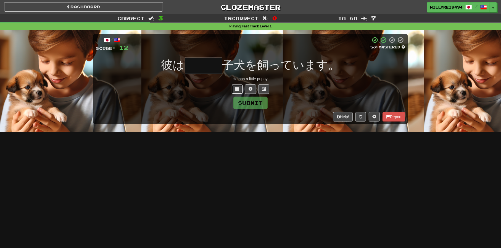
click at [238, 87] on span at bounding box center [238, 89] width 4 height 4
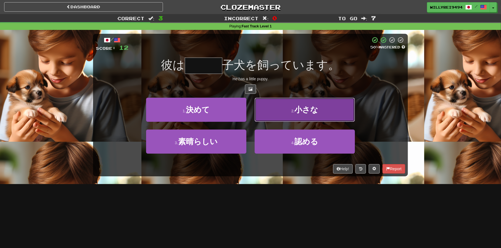
click at [282, 108] on button "2 . 小さな" at bounding box center [305, 110] width 100 height 24
type input "***"
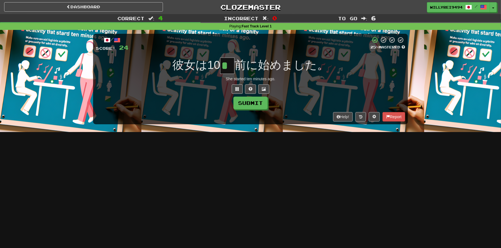
type input "*"
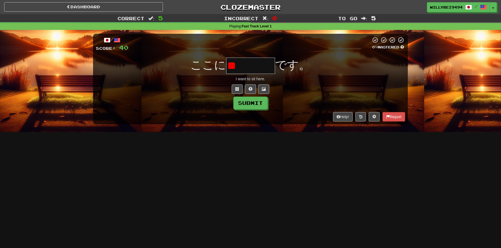
type input "*"
click at [241, 89] on button at bounding box center [237, 88] width 11 height 9
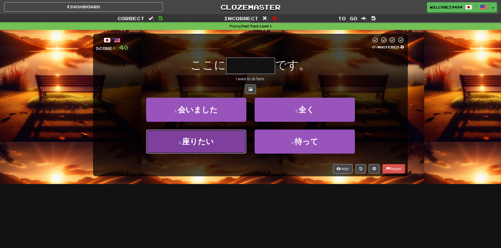
click at [230, 141] on button "3 . 座りたい" at bounding box center [196, 141] width 100 height 24
type input "****"
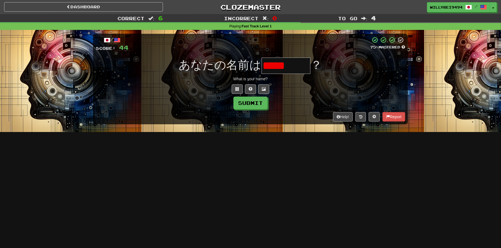
scroll to position [0, 10]
type input "****"
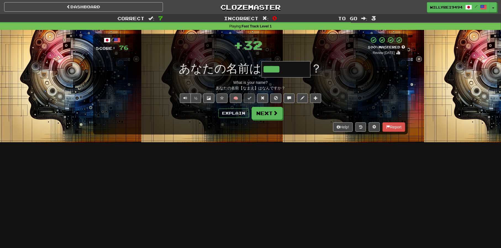
scroll to position [0, 0]
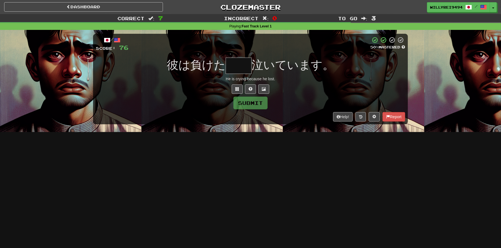
click at [238, 80] on div "He is crying because he lost." at bounding box center [251, 79] width 310 height 6
click at [238, 86] on button at bounding box center [237, 88] width 11 height 9
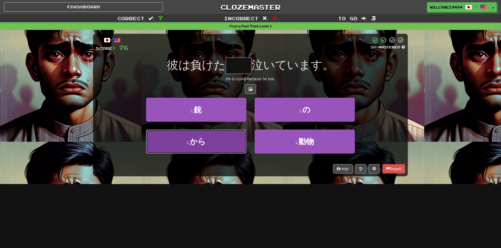
click at [238, 136] on button "3 . から" at bounding box center [196, 141] width 100 height 24
type input "**"
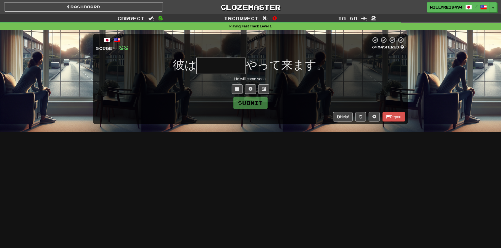
click at [217, 57] on input "text" at bounding box center [221, 65] width 49 height 16
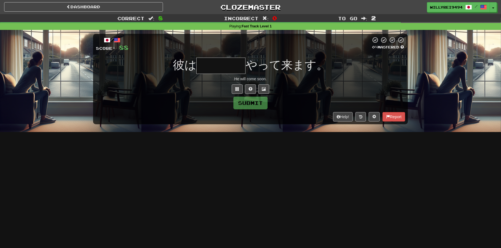
click at [233, 83] on div "/ Score: 88 0 % Mastered 彼は やって来ます。 He will come soon. Submit Help! Report" at bounding box center [250, 79] width 315 height 90
click at [240, 87] on button at bounding box center [237, 88] width 11 height 9
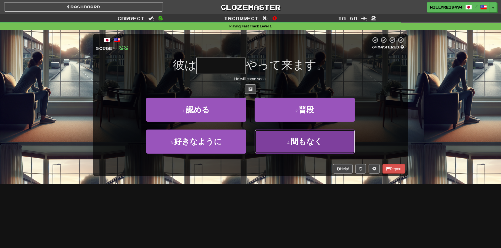
click at [285, 142] on button "4 . 間もなく" at bounding box center [305, 141] width 100 height 24
type input "****"
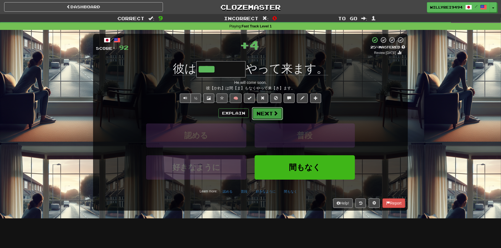
click at [271, 111] on button "Next" at bounding box center [267, 113] width 31 height 13
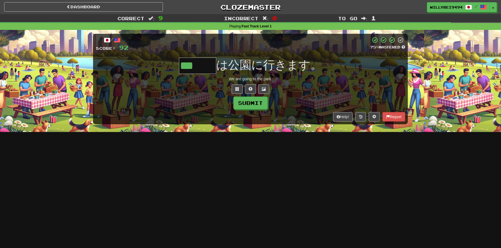
type input "***"
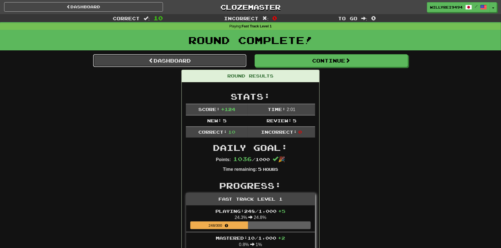
click at [205, 59] on link "Dashboard" at bounding box center [169, 60] width 153 height 13
